Goal: Use online tool/utility

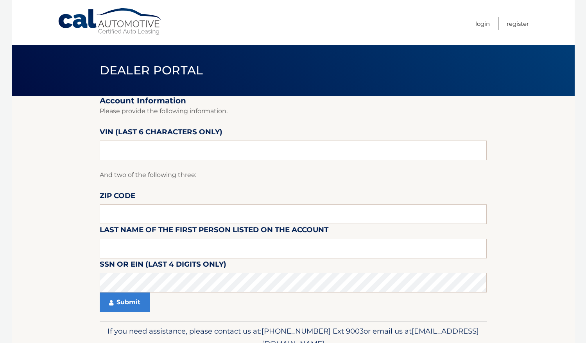
click at [126, 74] on span "Dealer Portal" at bounding box center [152, 70] width 104 height 14
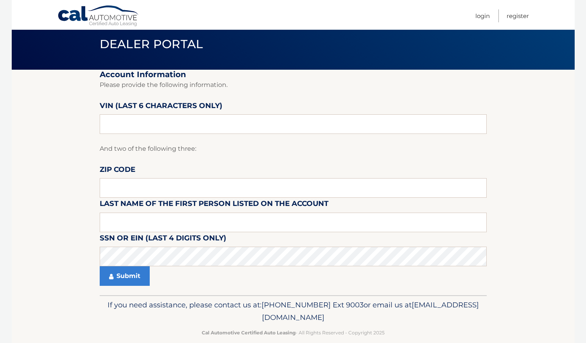
scroll to position [38, 0]
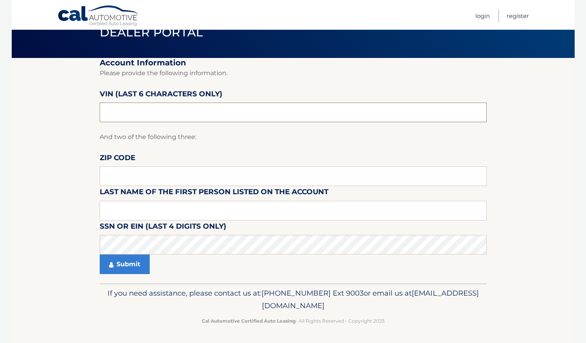
click at [129, 114] on input "text" at bounding box center [293, 112] width 387 height 20
type input "1*****"
type input "312345"
click at [100, 254] on button "Submit" at bounding box center [125, 264] width 50 height 20
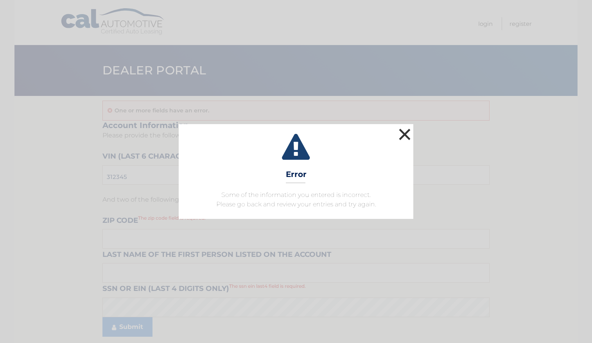
click at [408, 133] on button "×" at bounding box center [405, 134] width 16 height 16
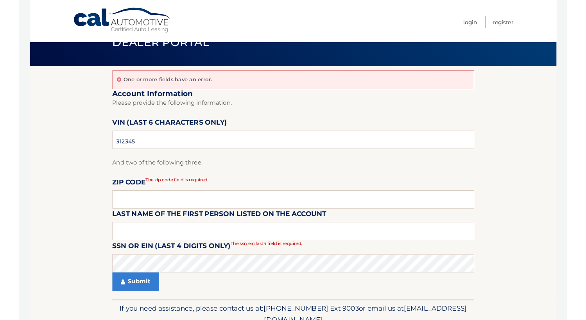
scroll to position [39, 0]
